Goal: Ask a question: Ask a question

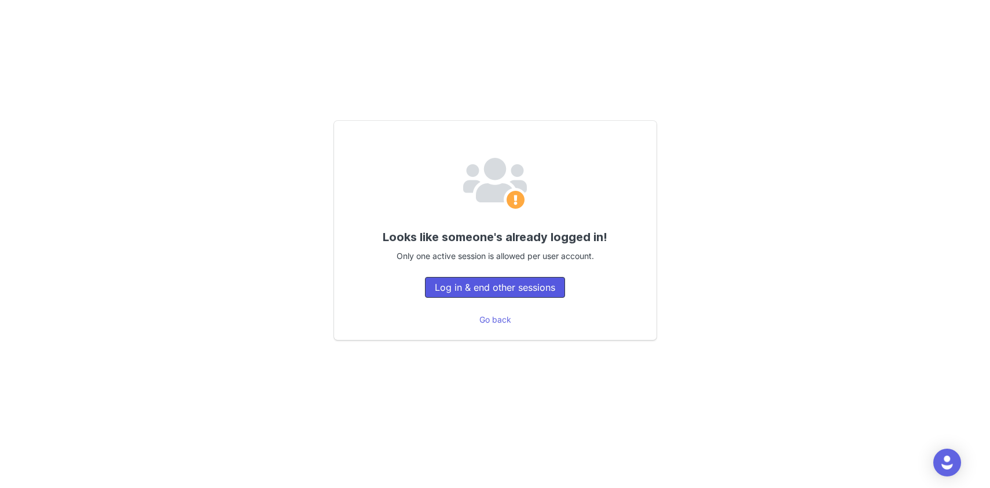
click at [511, 289] on button "Log in & end other sessions" at bounding box center [495, 287] width 140 height 21
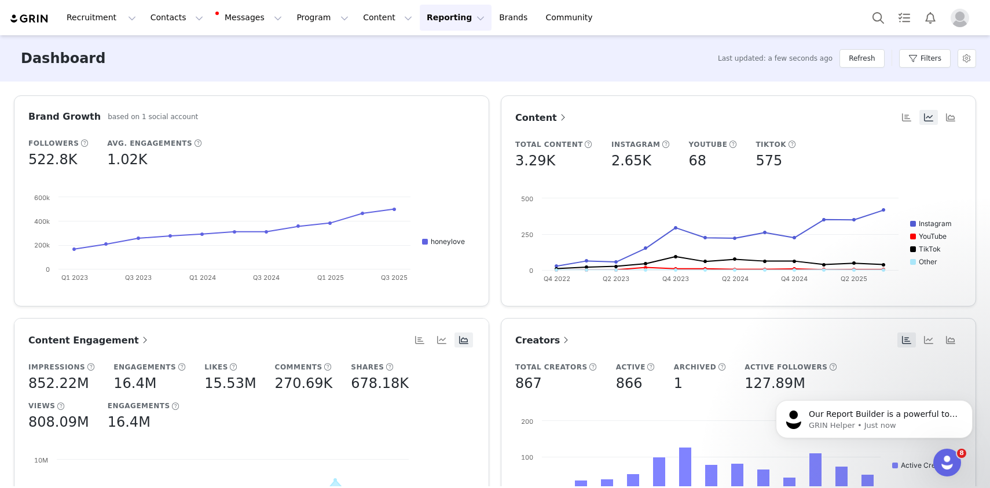
click at [420, 21] on button "Reporting Reporting" at bounding box center [456, 18] width 72 height 26
click at [423, 69] on p "Report Builder" at bounding box center [429, 73] width 58 height 12
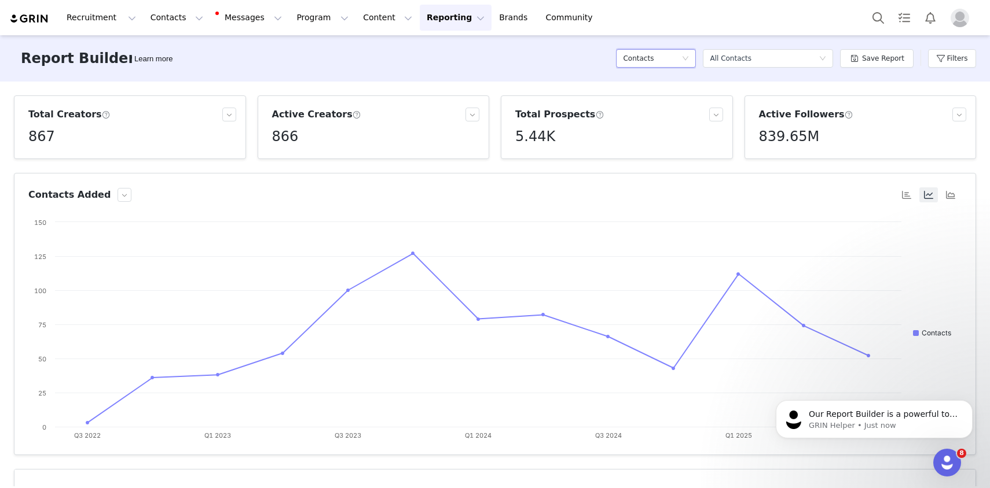
click at [667, 58] on div "Contacts" at bounding box center [652, 58] width 58 height 17
click at [661, 101] on h5 "Content" at bounding box center [659, 100] width 66 height 13
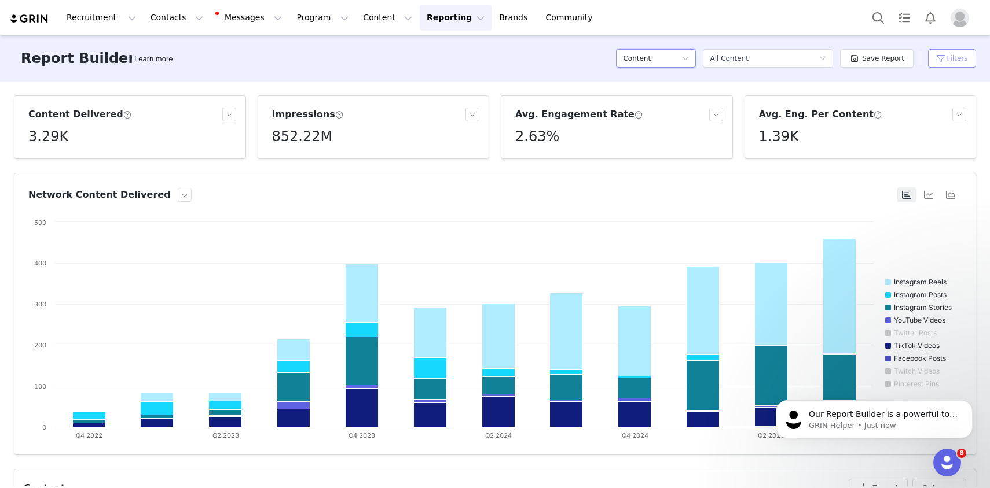
click at [957, 58] on button "Filters" at bounding box center [952, 58] width 48 height 19
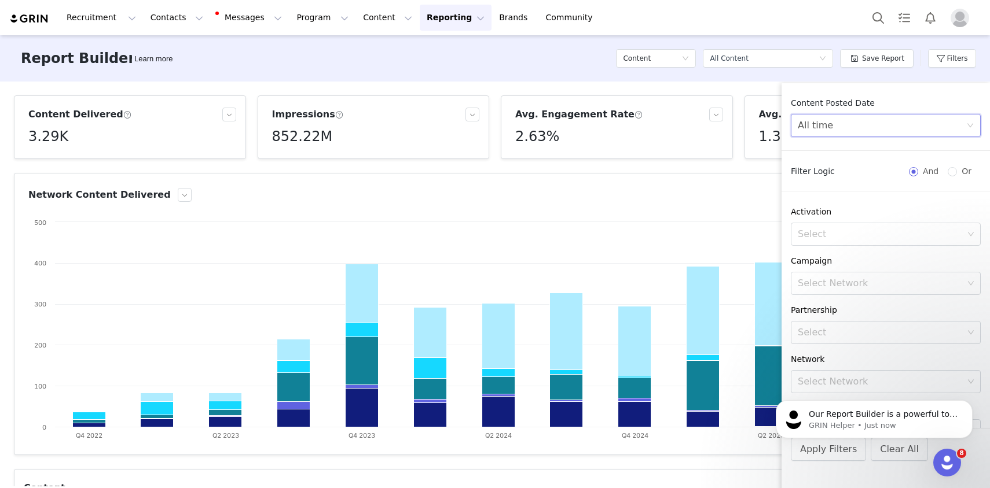
click at [871, 127] on div "All time" at bounding box center [881, 126] width 168 height 22
click at [841, 205] on li "Custom" at bounding box center [885, 206] width 190 height 19
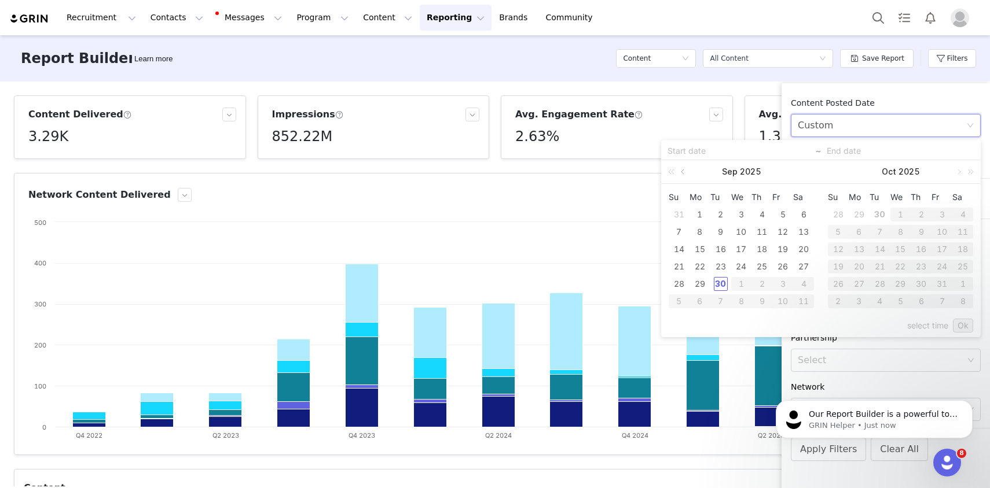
click at [681, 171] on link at bounding box center [683, 171] width 10 height 23
click at [720, 212] on div "1" at bounding box center [721, 215] width 14 height 14
type input "[DATE]"
click at [840, 171] on link at bounding box center [842, 171] width 10 height 23
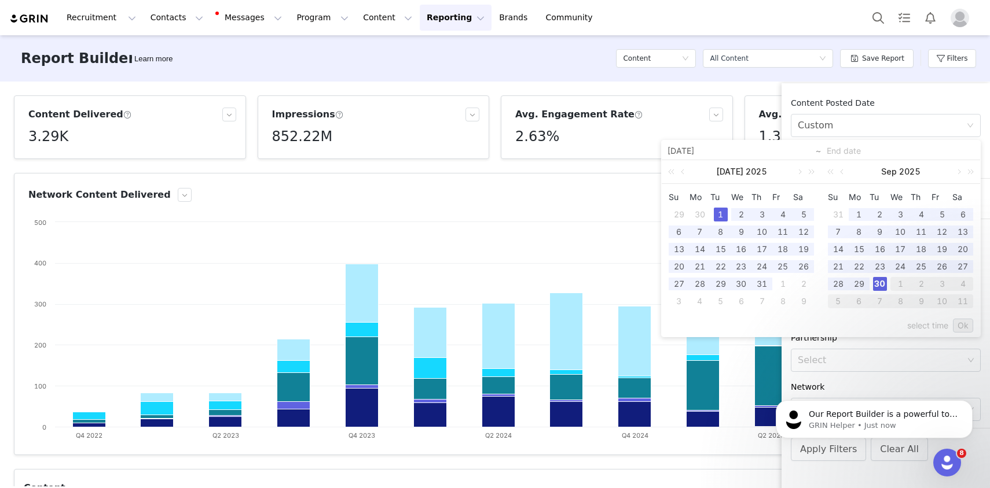
click at [883, 281] on div "30" at bounding box center [880, 284] width 14 height 14
type input "[DATE]"
click at [965, 324] on link "Ok" at bounding box center [963, 326] width 20 height 14
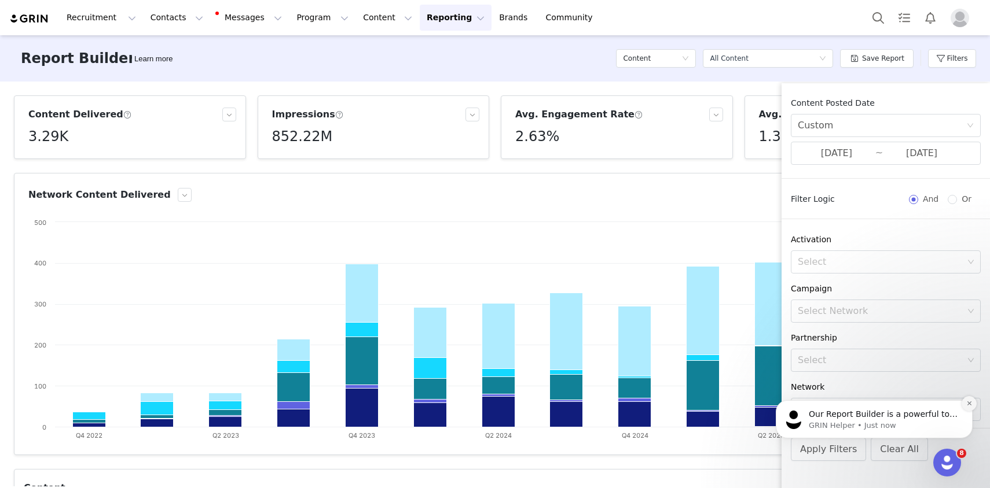
click at [966, 402] on icon "Dismiss notification" at bounding box center [969, 403] width 6 height 6
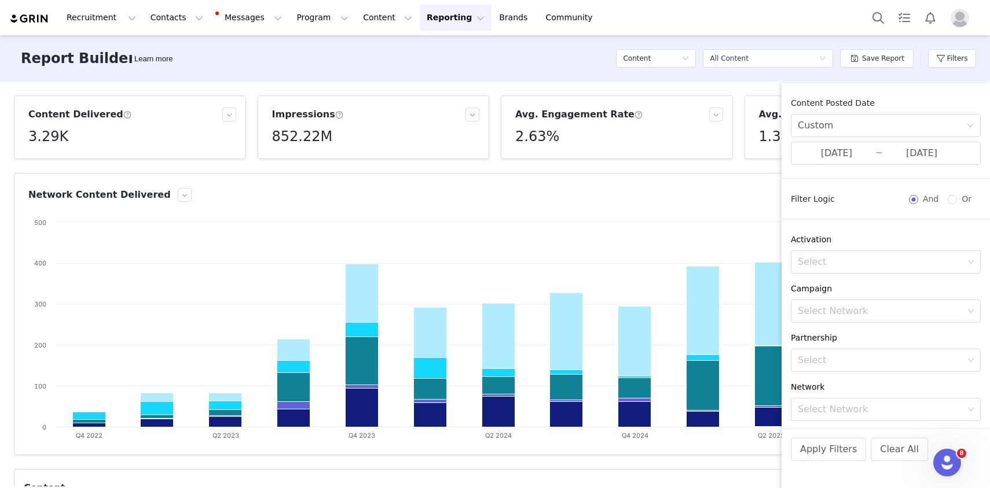
scroll to position [89, 0]
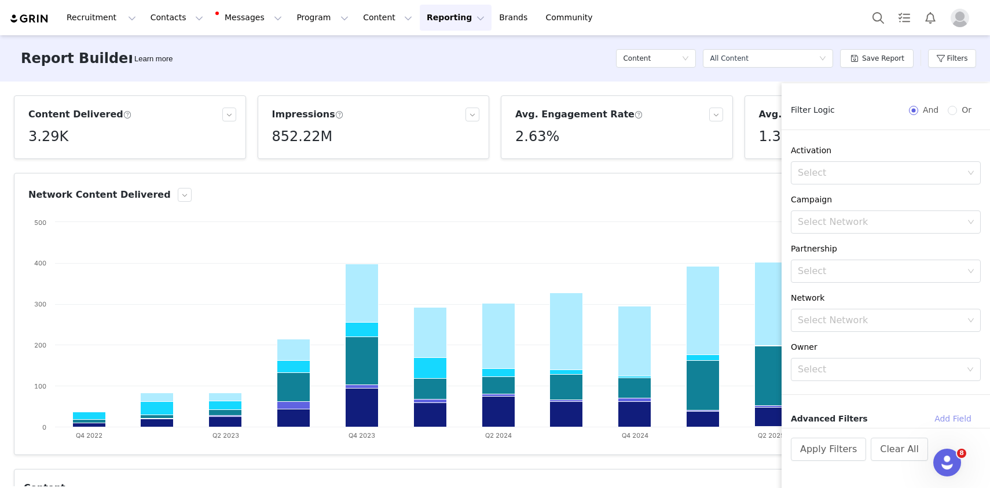
click at [959, 420] on button "Add Field" at bounding box center [953, 419] width 56 height 19
click at [858, 406] on div "Select" at bounding box center [878, 408] width 163 height 12
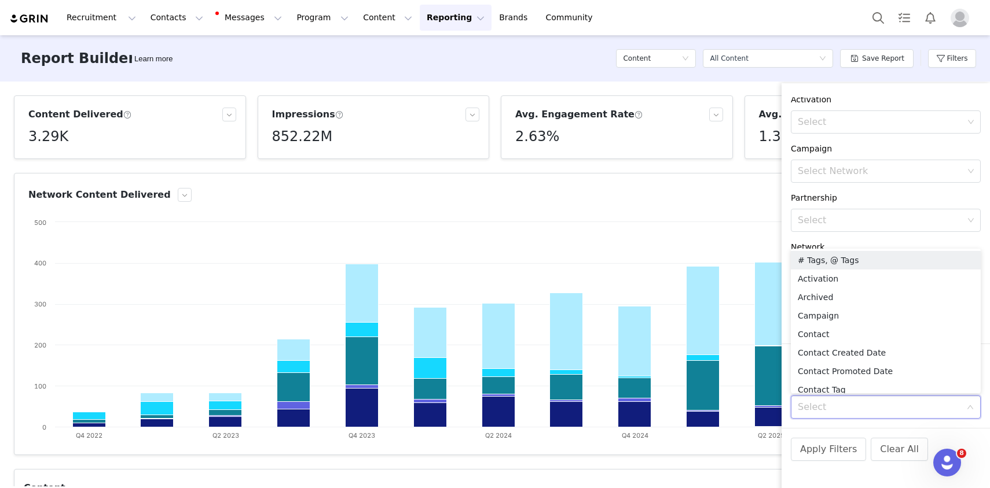
scroll to position [2, 0]
click at [848, 334] on li "Contact" at bounding box center [885, 332] width 190 height 19
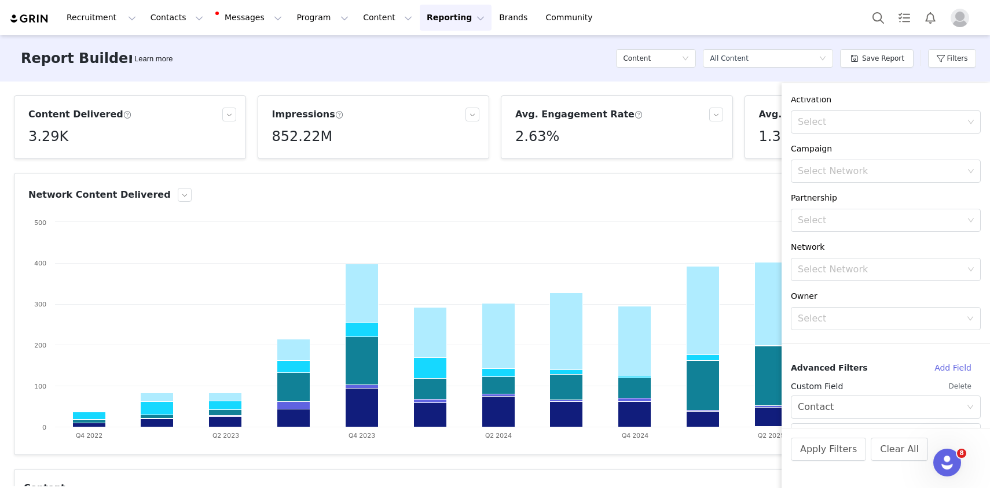
scroll to position [196, 0]
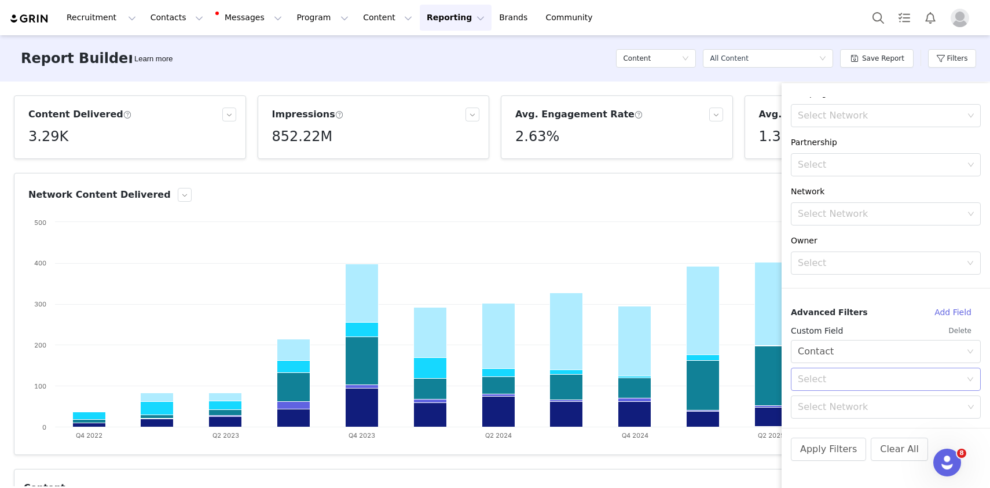
click at [836, 382] on div "Select" at bounding box center [878, 380] width 163 height 12
click at [833, 425] on li "Not in" at bounding box center [885, 423] width 190 height 19
click at [834, 410] on div "Select Network" at bounding box center [880, 408] width 166 height 12
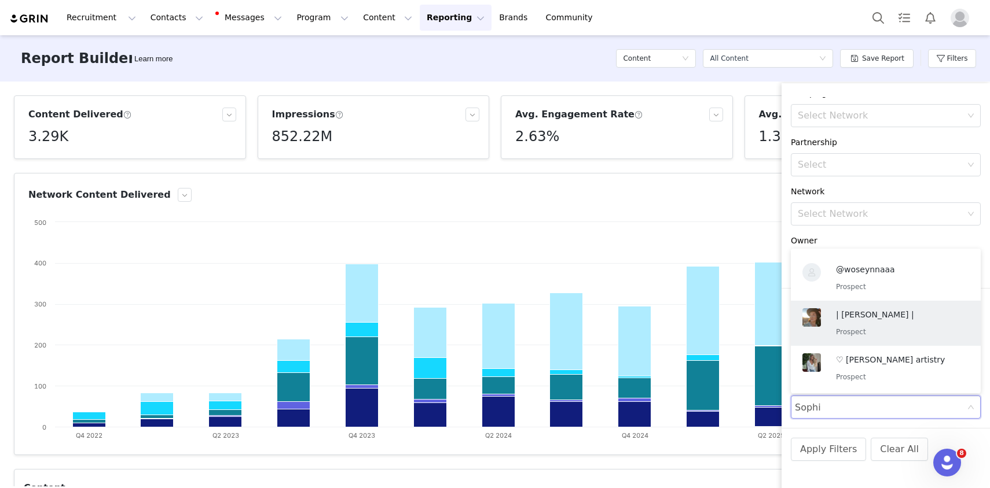
scroll to position [2, 0]
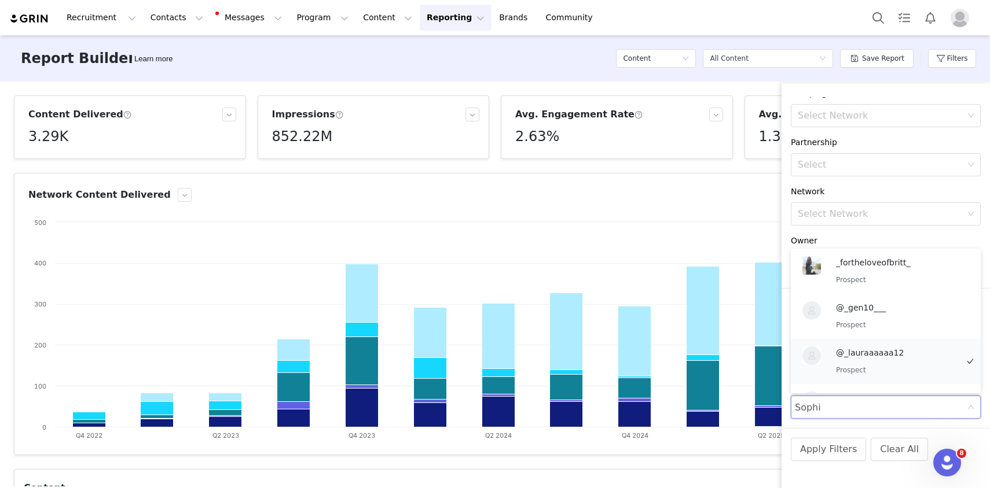
type input "Soph"
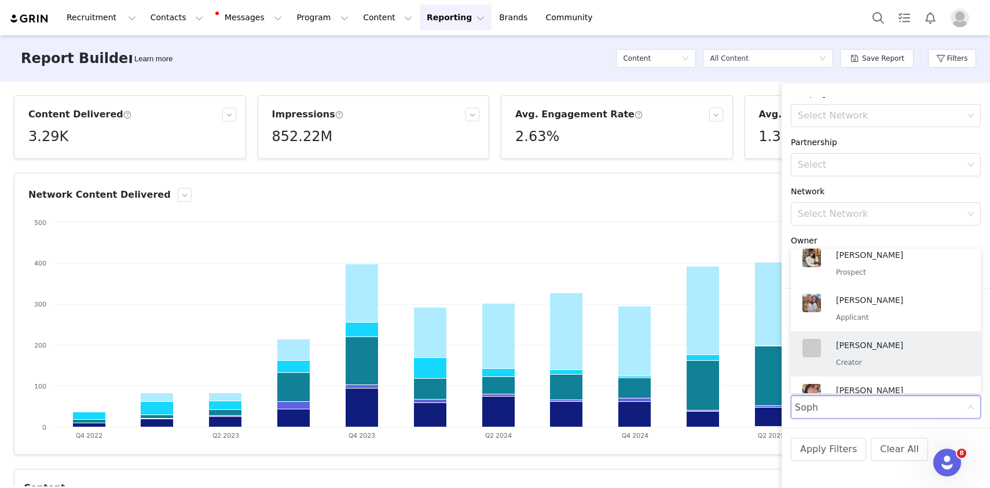
scroll to position [672, 0]
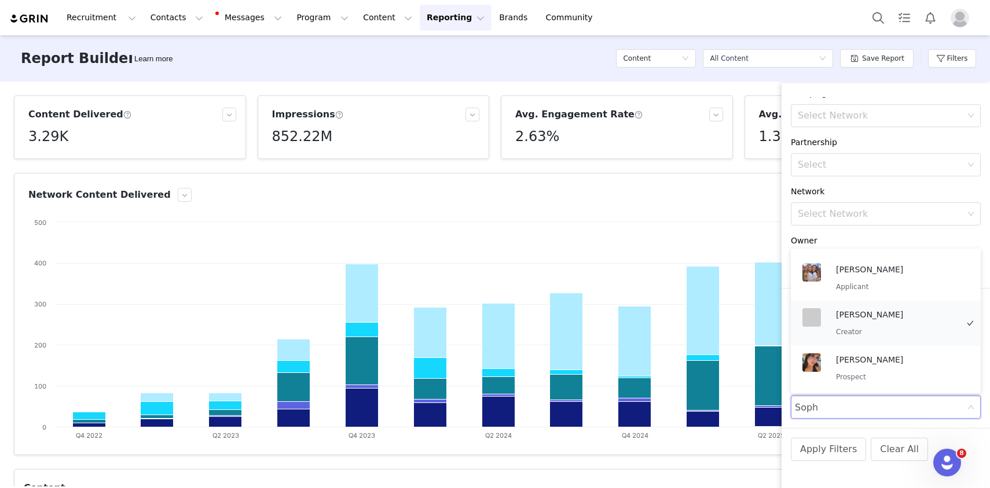
click at [893, 321] on div "[PERSON_NAME] Creator" at bounding box center [897, 323] width 122 height 30
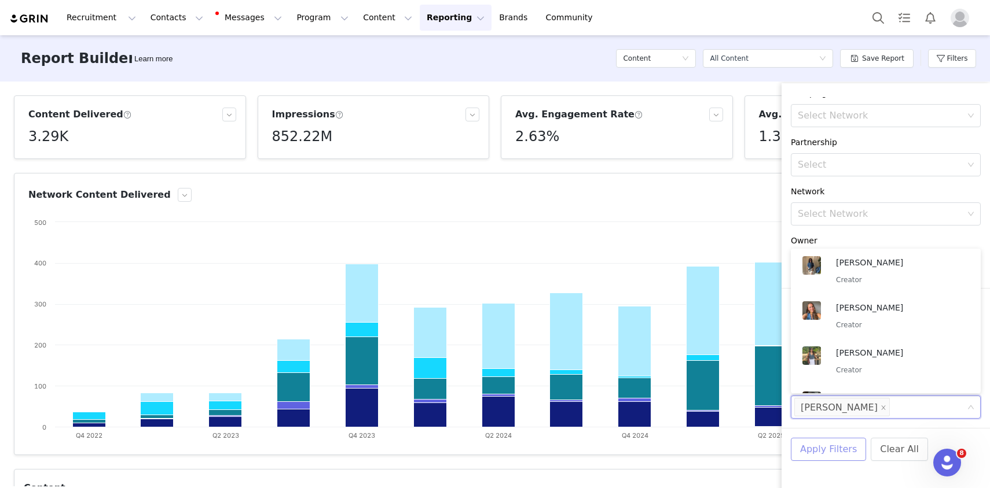
click at [824, 453] on button "Apply Filters" at bounding box center [827, 449] width 75 height 23
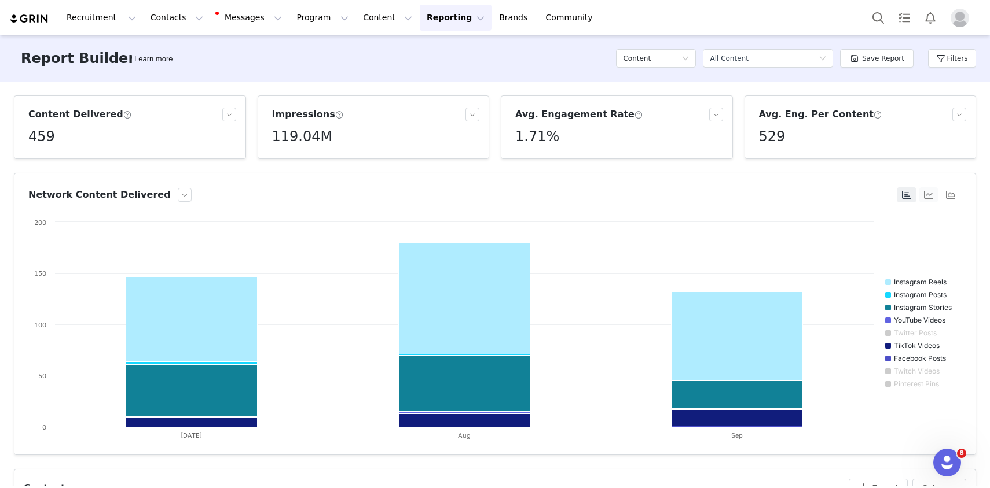
click at [929, 196] on button "button" at bounding box center [928, 194] width 19 height 15
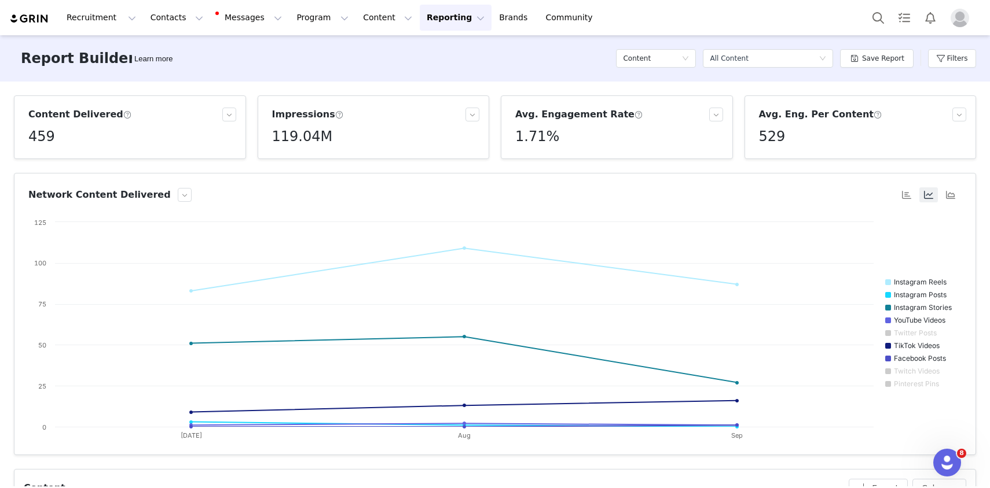
click at [961, 192] on div at bounding box center [928, 194] width 66 height 15
click at [951, 197] on button "button" at bounding box center [950, 194] width 19 height 15
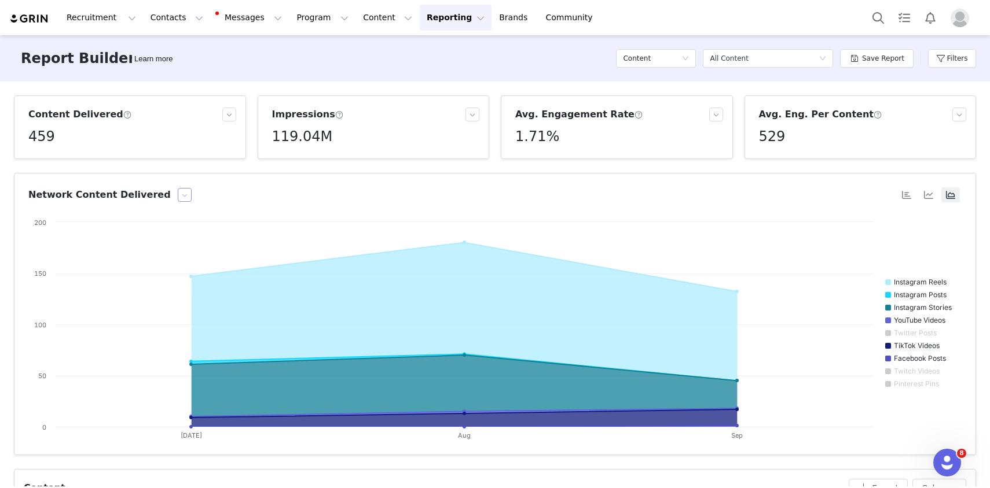
click at [178, 194] on button "button" at bounding box center [185, 195] width 14 height 14
click at [144, 236] on li "Content Performance" at bounding box center [113, 234] width 133 height 19
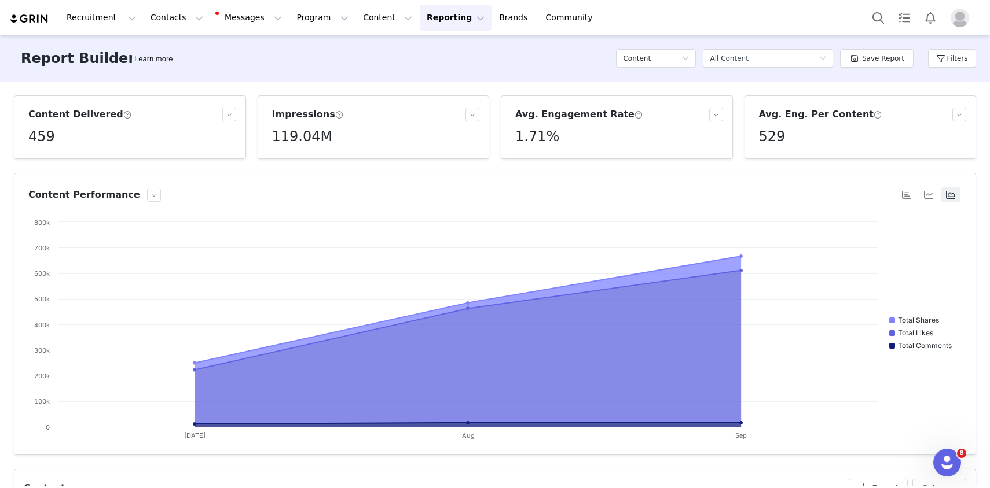
click at [678, 48] on div "Content" at bounding box center [656, 58] width 80 height 35
click at [676, 57] on div "Content" at bounding box center [652, 58] width 58 height 17
click at [230, 114] on button "button" at bounding box center [229, 115] width 14 height 14
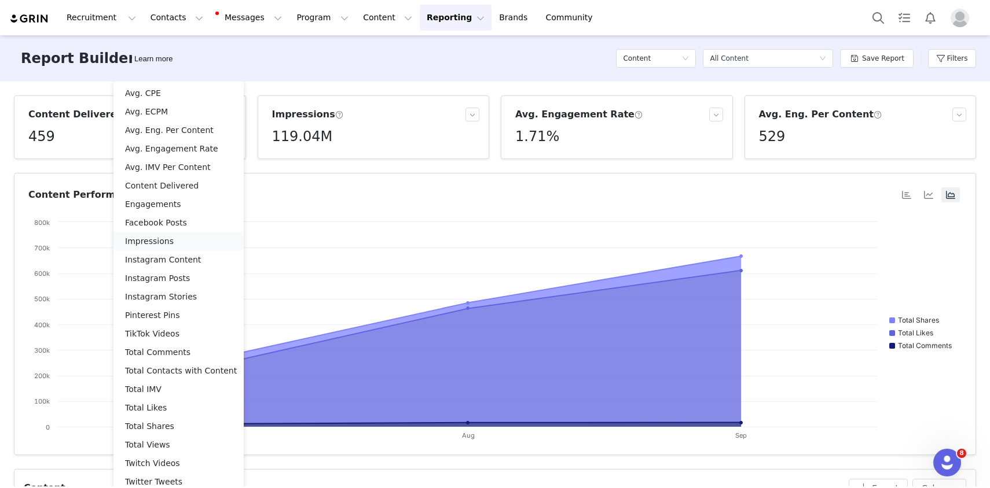
click at [211, 241] on li "Impressions" at bounding box center [178, 241] width 130 height 19
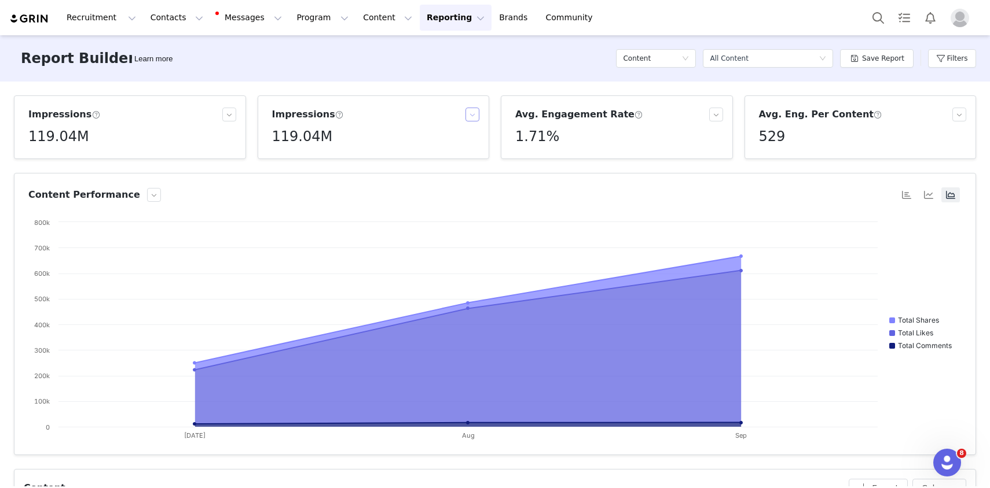
click at [475, 116] on button "button" at bounding box center [472, 115] width 14 height 14
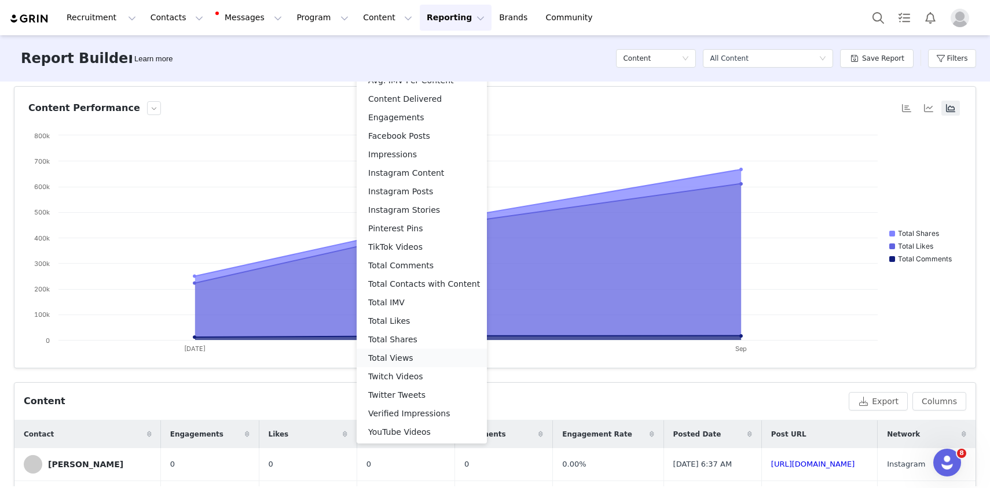
click at [403, 354] on li "Total Views" at bounding box center [421, 358] width 130 height 19
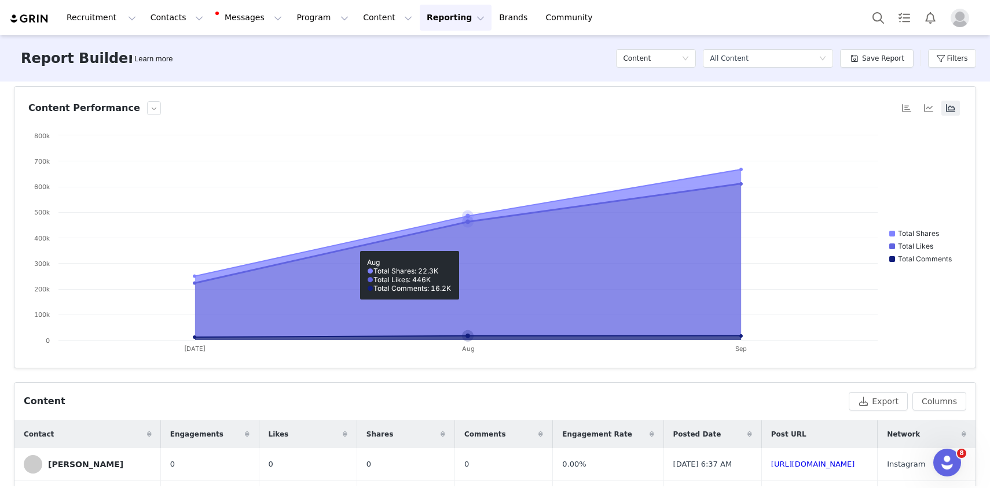
scroll to position [0, 0]
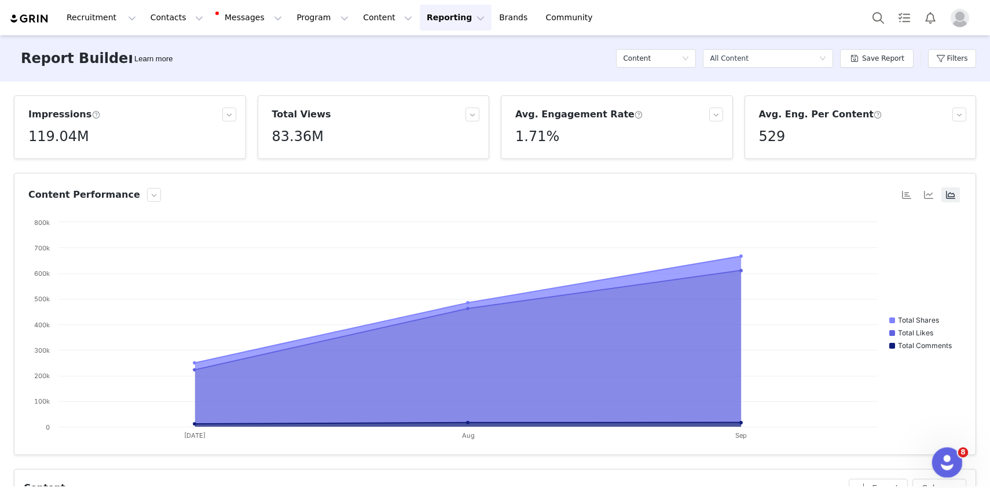
click at [956, 456] on div "Open Intercom Messenger" at bounding box center [945, 461] width 38 height 38
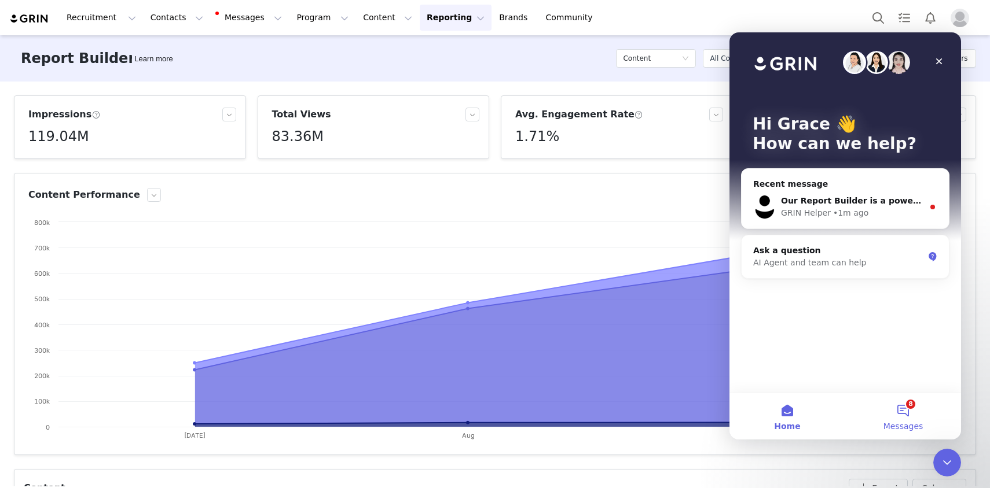
click at [896, 416] on button "8 Messages" at bounding box center [903, 417] width 116 height 46
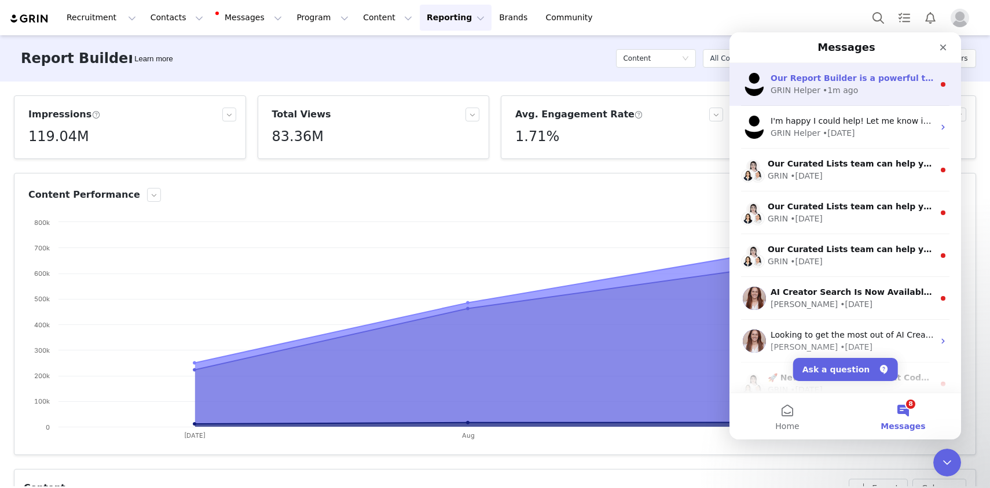
click at [870, 91] on div "GRIN Helper • 1m ago" at bounding box center [851, 90] width 163 height 12
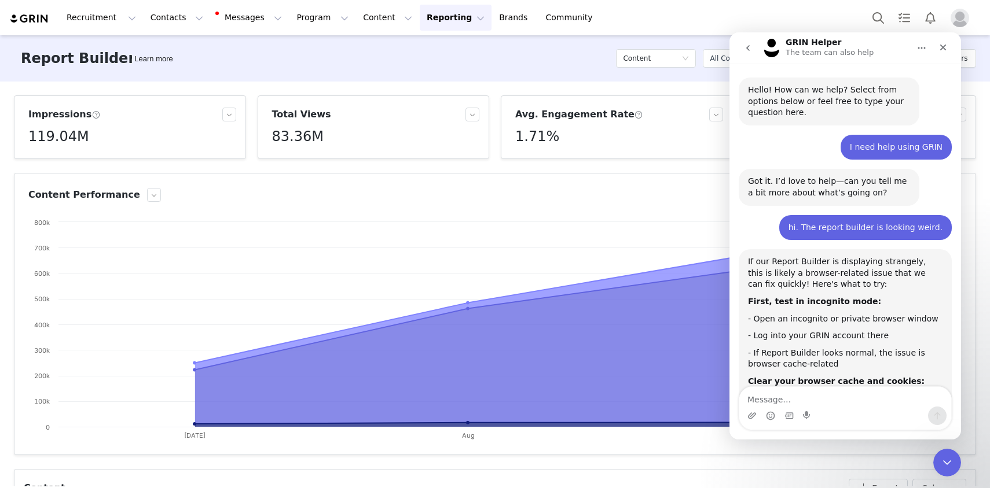
scroll to position [13, 0]
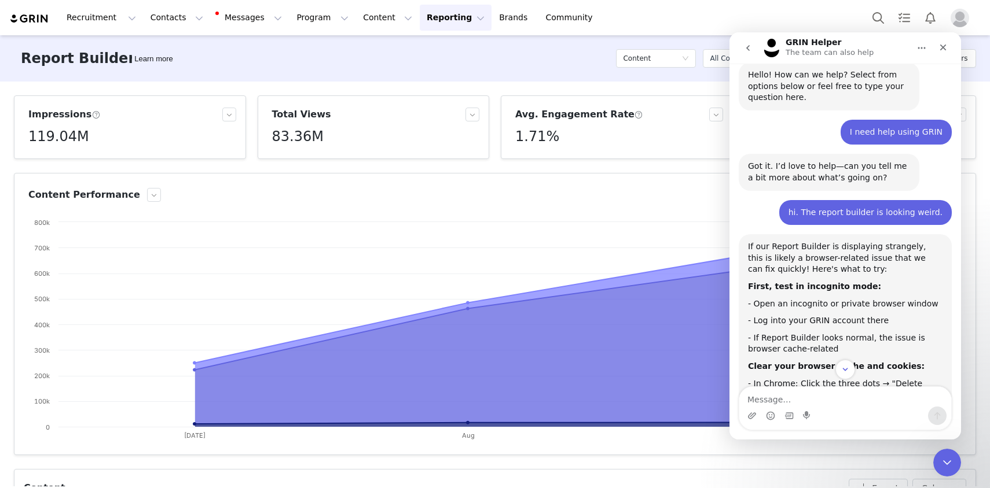
click at [823, 410] on div "Intercom messenger" at bounding box center [845, 416] width 212 height 19
click at [790, 401] on textarea "Message…" at bounding box center [845, 397] width 212 height 20
type textarea "How are impressions calculated?"
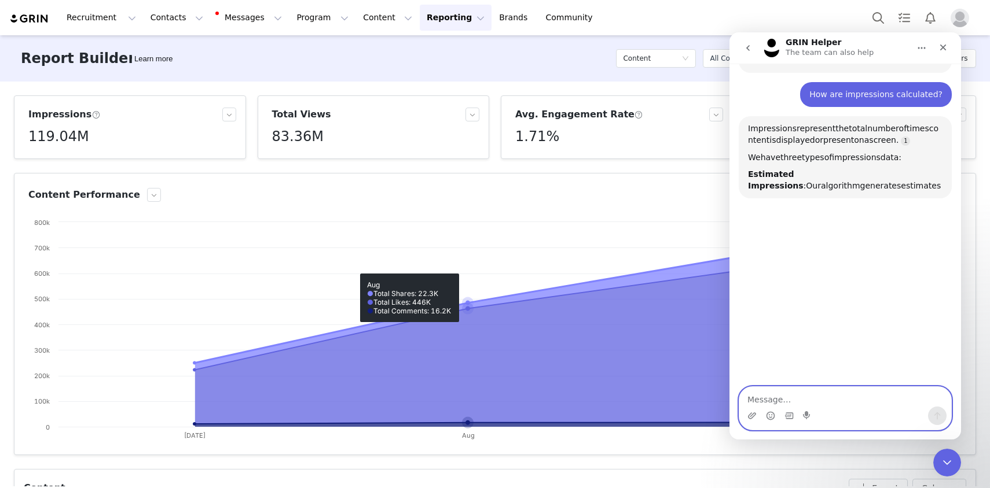
scroll to position [872, 0]
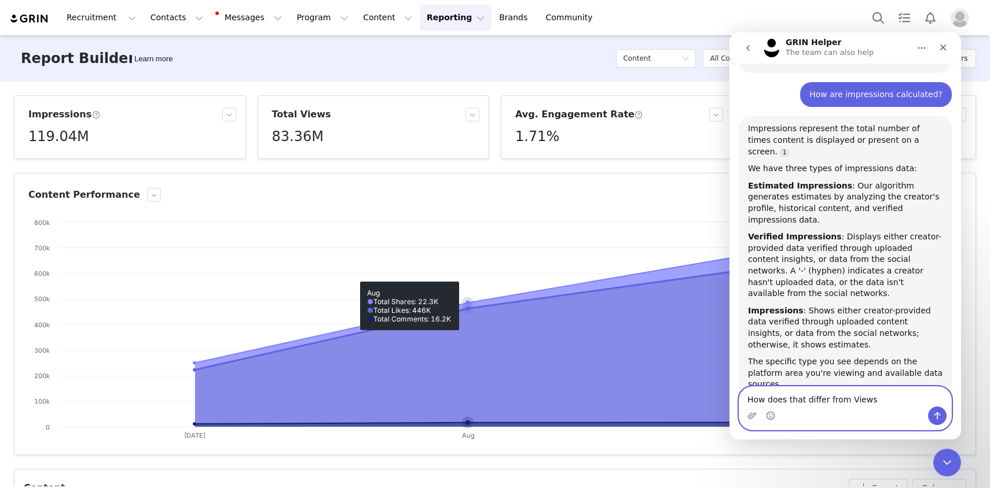
type textarea "How does that differ from Views?"
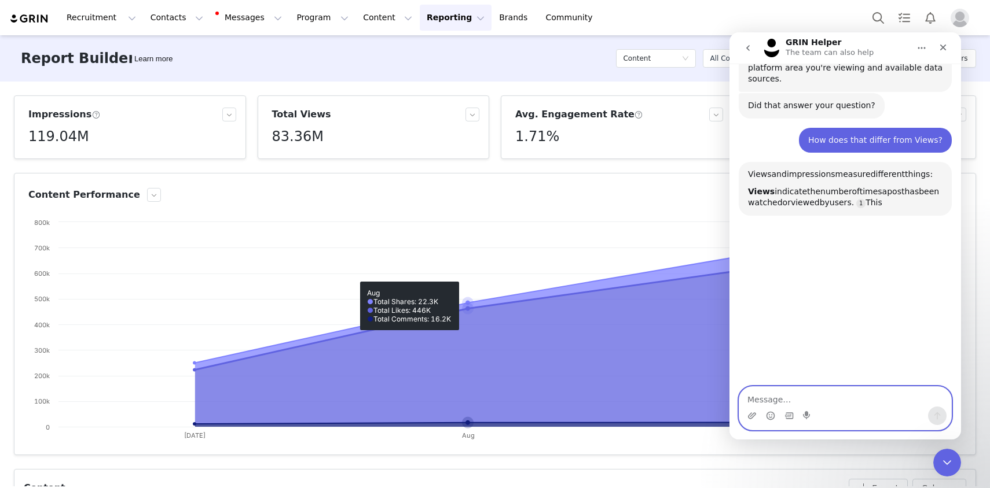
scroll to position [1178, 0]
